Goal: Use online tool/utility: Utilize a website feature to perform a specific function

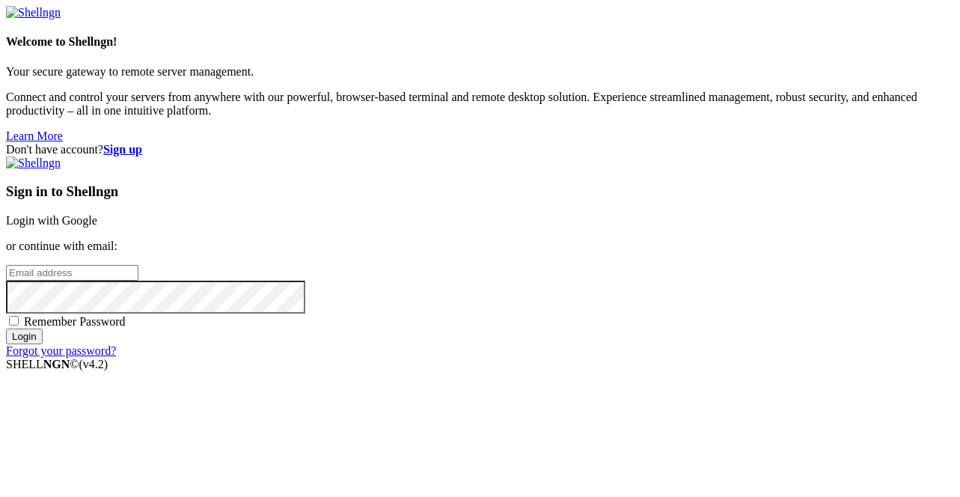
click at [97, 214] on link "Login with Google" at bounding box center [51, 220] width 91 height 13
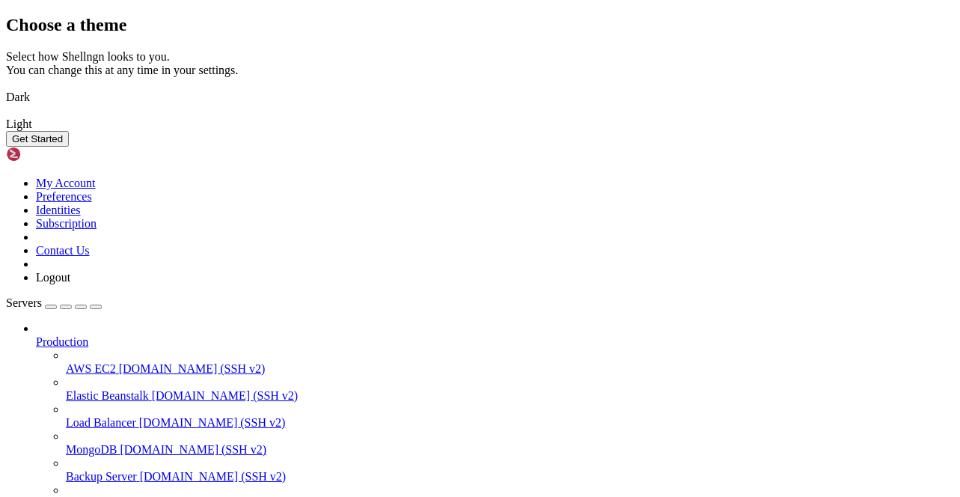
click at [69, 147] on button "Get Started" at bounding box center [37, 139] width 63 height 16
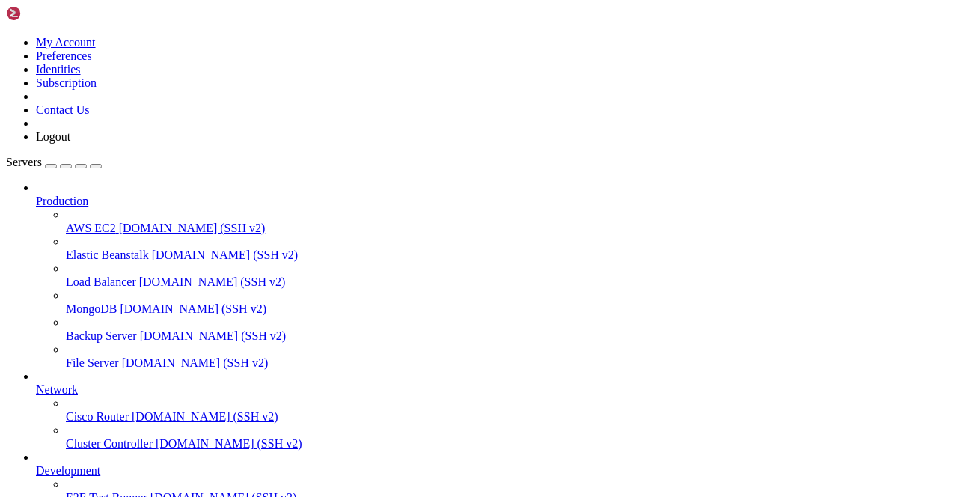
click at [51, 166] on div "button" at bounding box center [51, 166] width 0 height 0
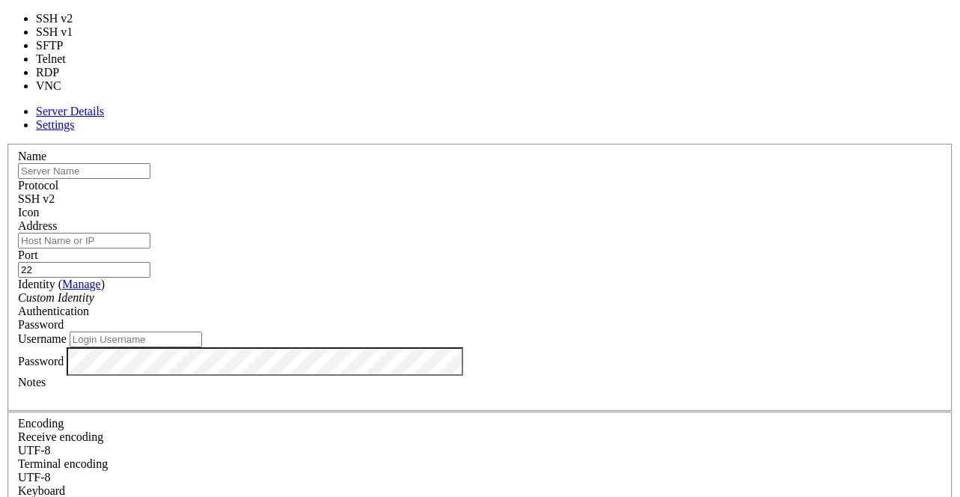
click at [565, 192] on div "SSH v2" at bounding box center [480, 198] width 924 height 13
type input "5900"
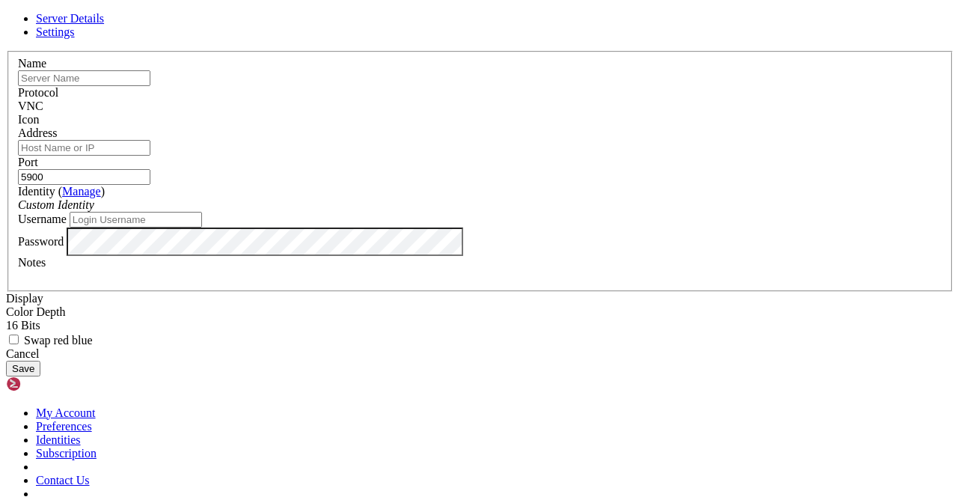
click at [150, 86] on input "text" at bounding box center [84, 78] width 132 height 16
paste input "[URL][TECHNICAL_ID]"
drag, startPoint x: 326, startPoint y: 111, endPoint x: 222, endPoint y: 109, distance: 104.0
click at [222, 109] on div "Server Details Settings Name [URL][TECHNICAL_ID] Protocol VNC Icon" at bounding box center [480, 194] width 948 height 364
drag, startPoint x: 343, startPoint y: 112, endPoint x: 175, endPoint y: 102, distance: 167.8
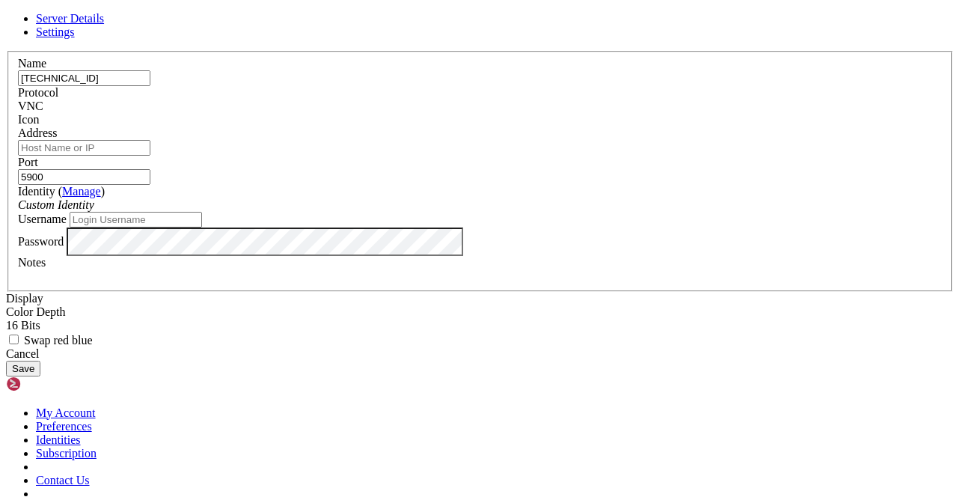
click at [169, 102] on div "Server Details Settings Name [TECHNICAL_ID] Protocol VNC Icon" at bounding box center [480, 194] width 948 height 364
click at [150, 86] on input "[TECHNICAL_ID]" at bounding box center [84, 78] width 132 height 16
drag, startPoint x: 346, startPoint y: 108, endPoint x: 156, endPoint y: 103, distance: 190.8
click at [162, 105] on div "Server Details Settings Name [TECHNICAL_ID] Protocol VNC Icon" at bounding box center [480, 194] width 948 height 364
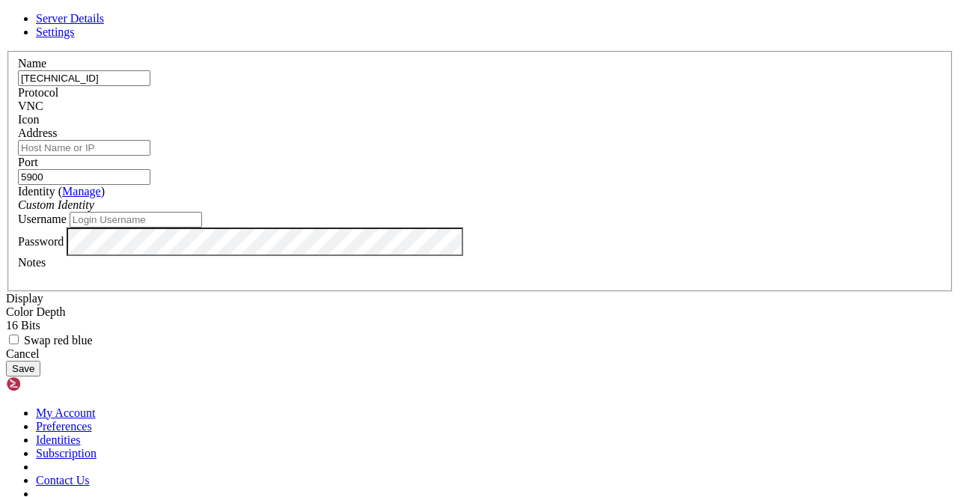
type input "[TECHNICAL_ID]"
click at [150, 156] on input "Address" at bounding box center [84, 148] width 132 height 16
paste input "[TECHNICAL_ID]"
type input "[TECHNICAL_ID]"
click at [202, 227] on input "Username" at bounding box center [136, 220] width 132 height 16
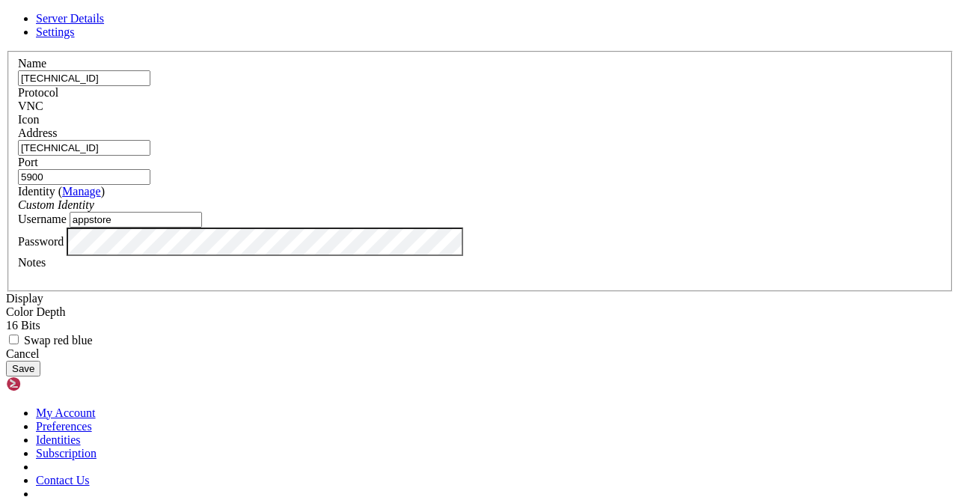
type input "appstore"
drag, startPoint x: 299, startPoint y: 159, endPoint x: 221, endPoint y: 182, distance: 81.2
click at [195, 163] on div "Server Details Settings Name [TECHNICAL_ID] Protocol VNC Icon" at bounding box center [480, 194] width 948 height 364
click at [40, 376] on button "Save" at bounding box center [23, 368] width 34 height 16
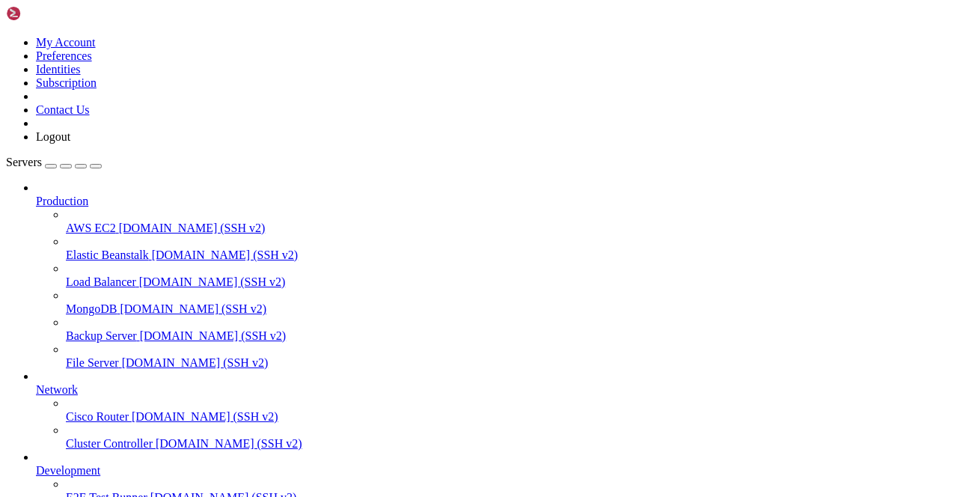
scroll to position [107, 0]
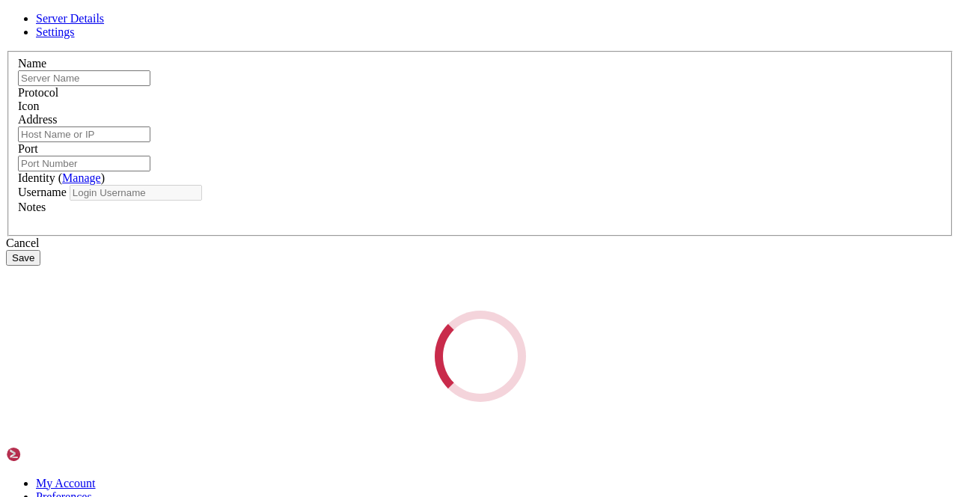
type input "[TECHNICAL_ID]"
type input "5900"
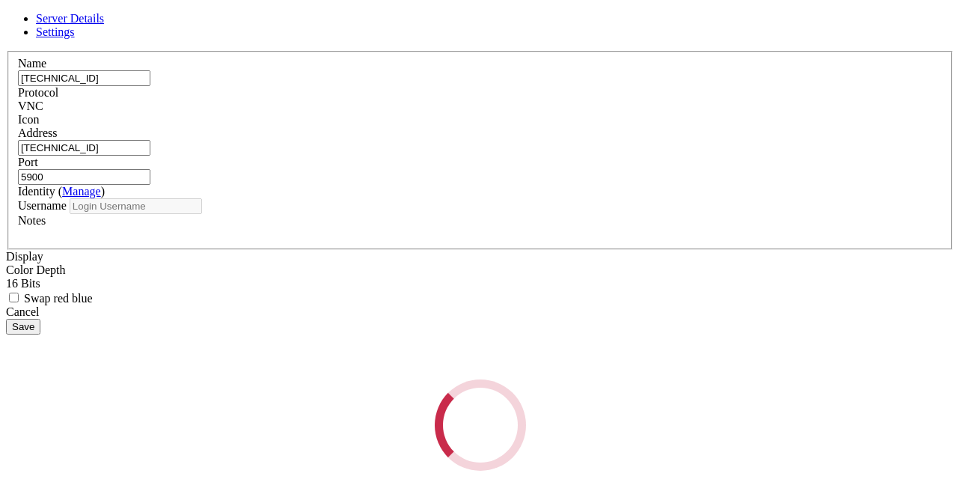
type input "appstore"
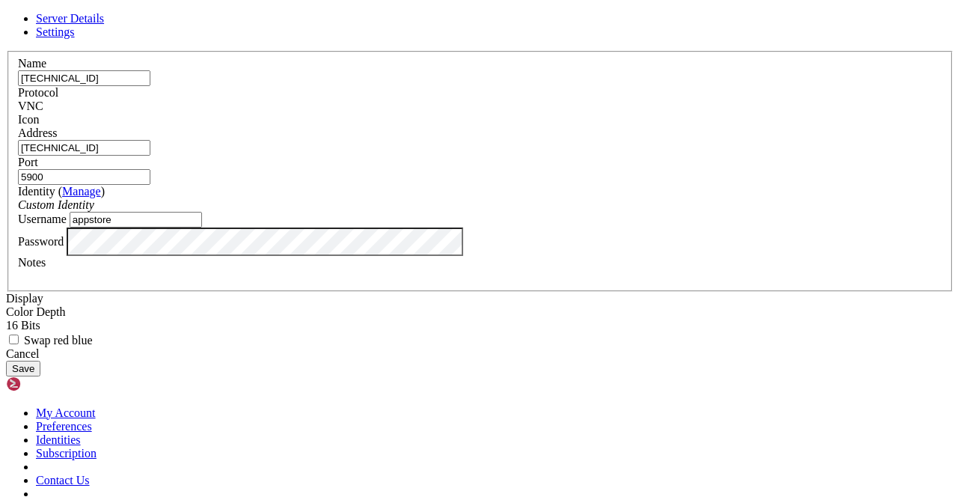
click at [150, 169] on input "5900" at bounding box center [84, 177] width 132 height 16
drag, startPoint x: 568, startPoint y: 166, endPoint x: 432, endPoint y: 167, distance: 136.1
click at [430, 166] on fieldset "Name [TECHNICAL_ID] Protocol VNC Icon Address [TECHNICAL_ID] ( Manage )" at bounding box center [479, 171] width 945 height 241
type input "22"
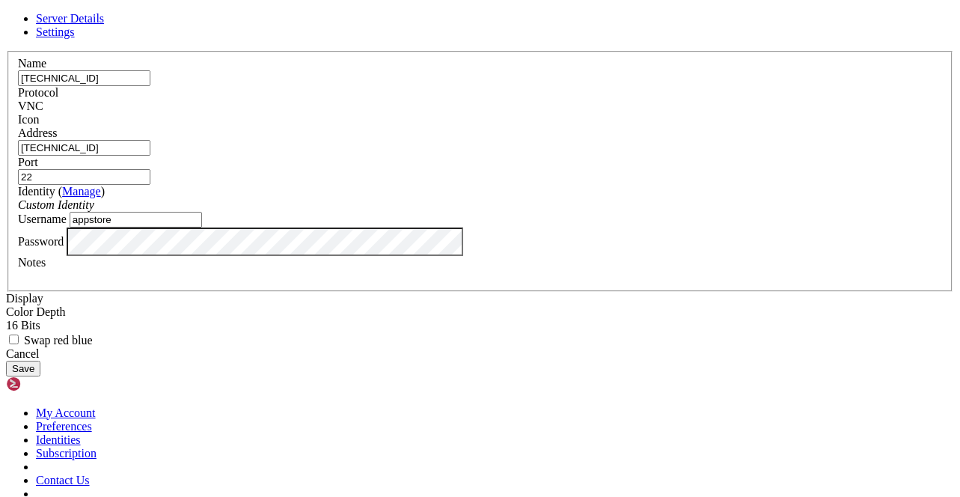
click at [40, 376] on button "Save" at bounding box center [23, 368] width 34 height 16
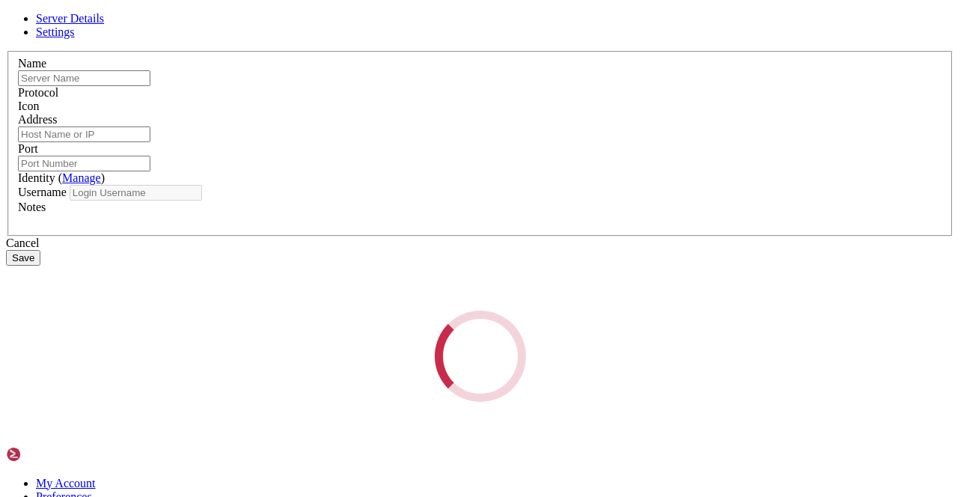
type input "[TECHNICAL_ID]"
type input "22"
type input "appstore"
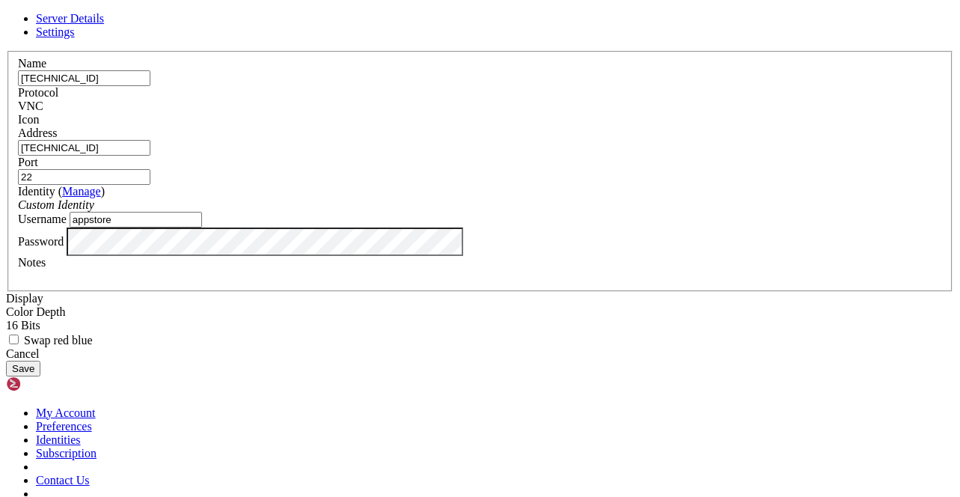
drag, startPoint x: 572, startPoint y: 166, endPoint x: 464, endPoint y: 168, distance: 108.5
click at [464, 168] on fieldset "Name [TECHNICAL_ID] Protocol VNC Icon Address [TECHNICAL_ID] ( Manage )" at bounding box center [479, 171] width 945 height 241
type input "8080"
click at [182, 331] on div "Server Details Settings Name [TECHNICAL_ID] Protocol VNC Icon" at bounding box center [480, 194] width 948 height 364
click at [40, 376] on button "Save" at bounding box center [23, 368] width 34 height 16
